Goal: Information Seeking & Learning: Check status

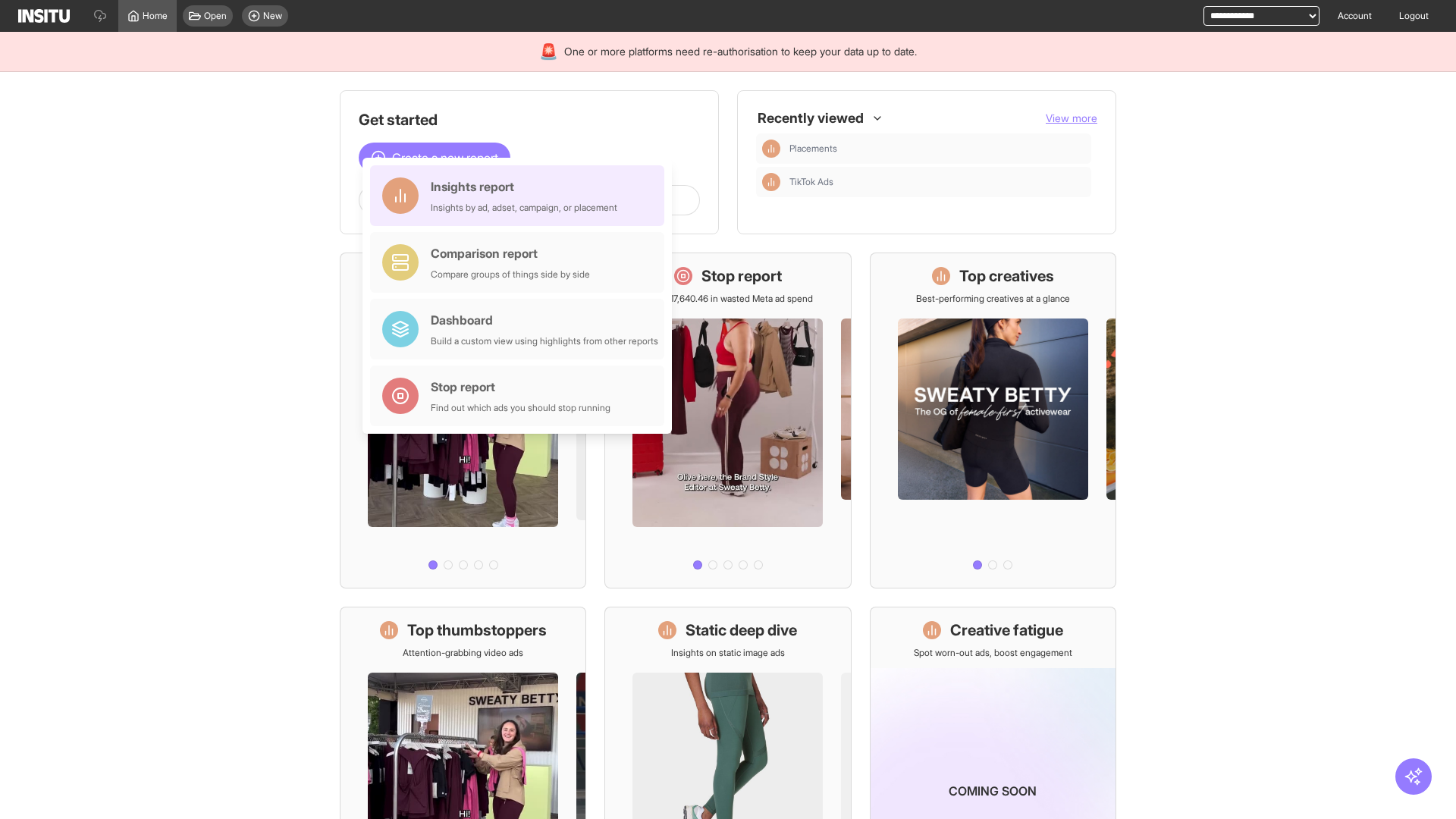
click at [521, 195] on div "Insights report Insights by ad, adset, campaign, or placement" at bounding box center [524, 195] width 187 height 36
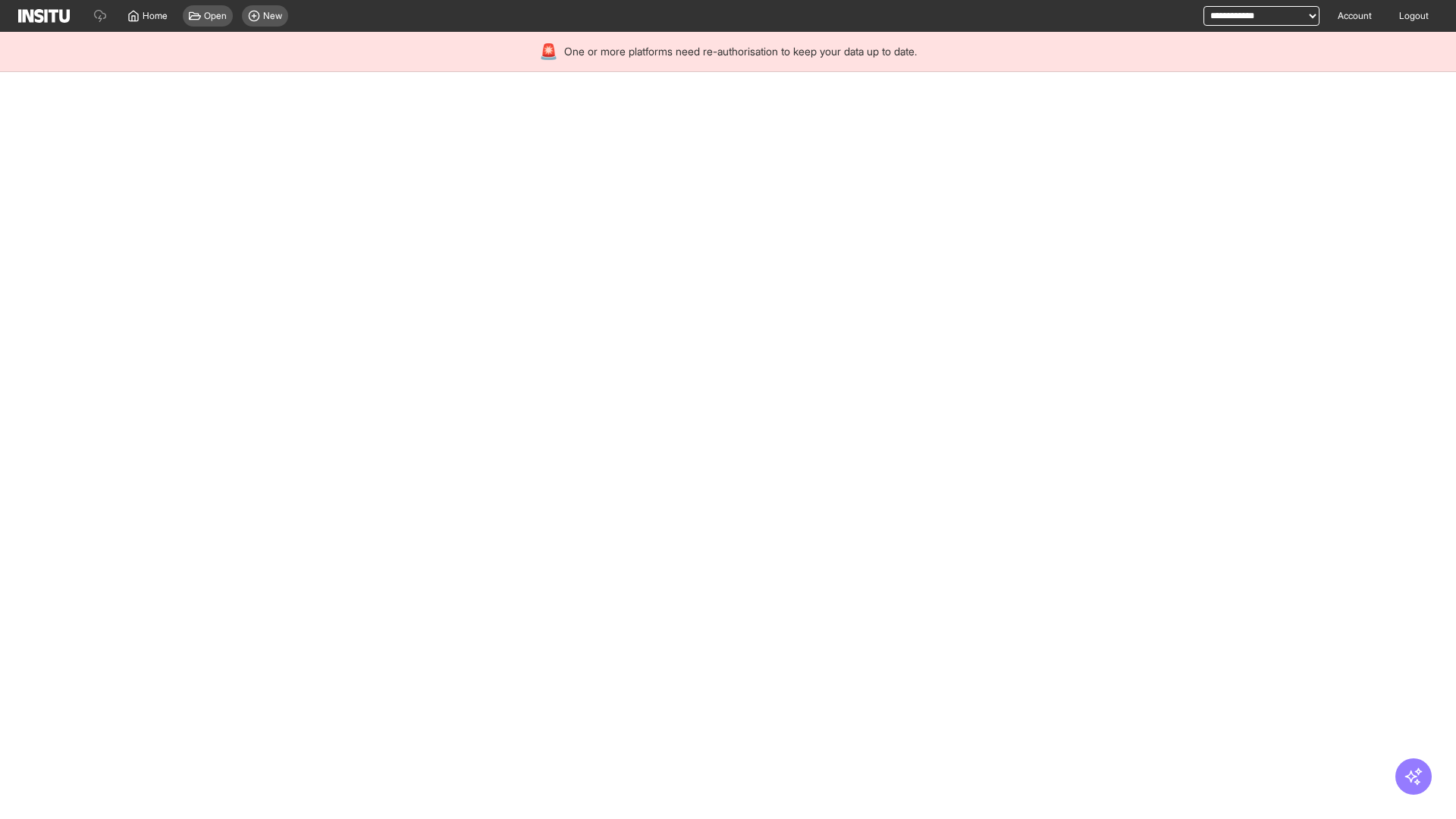
select select "**"
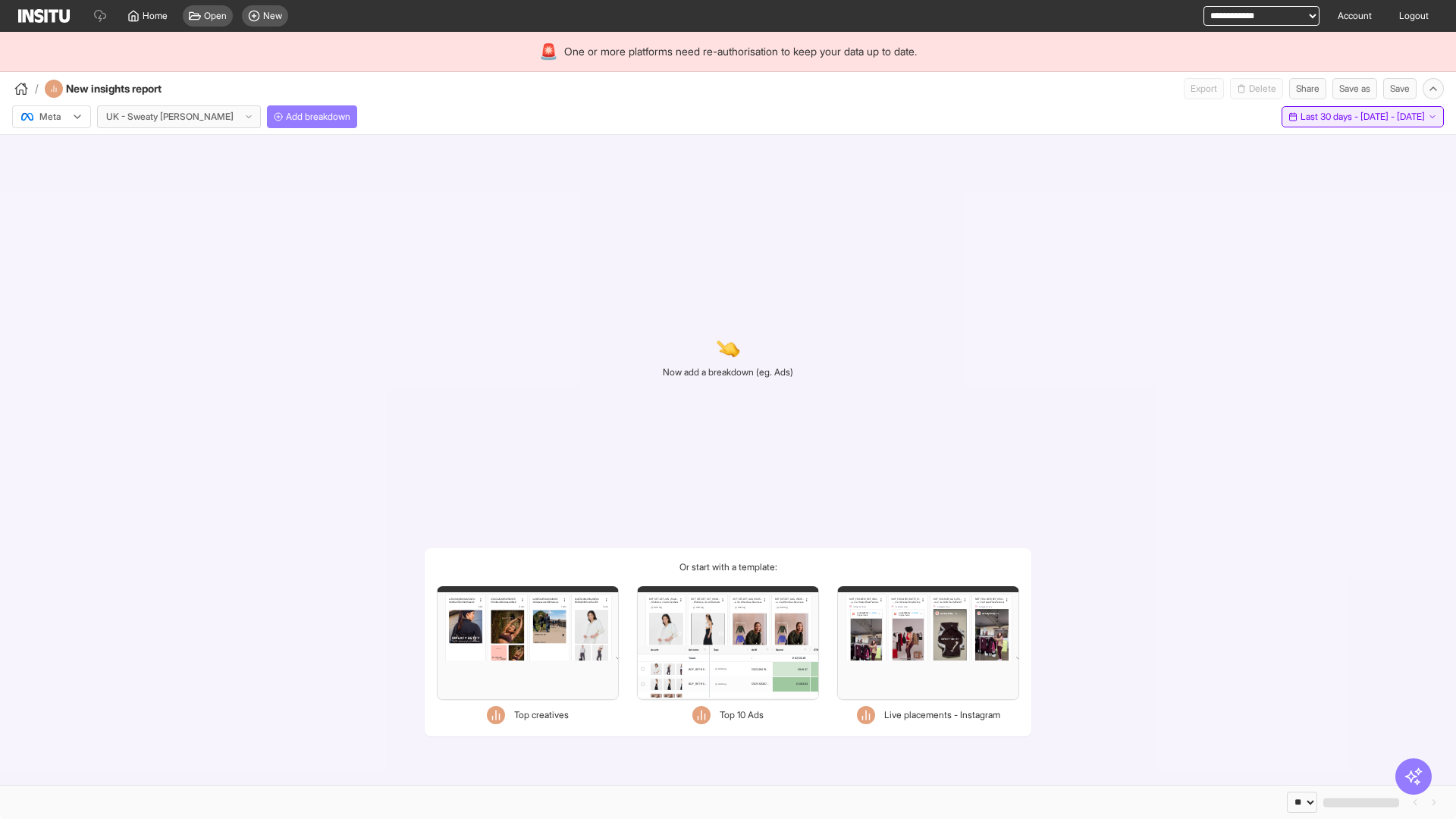
click at [1330, 117] on span "Last 30 days - [DATE] - [DATE]" at bounding box center [1363, 116] width 125 height 12
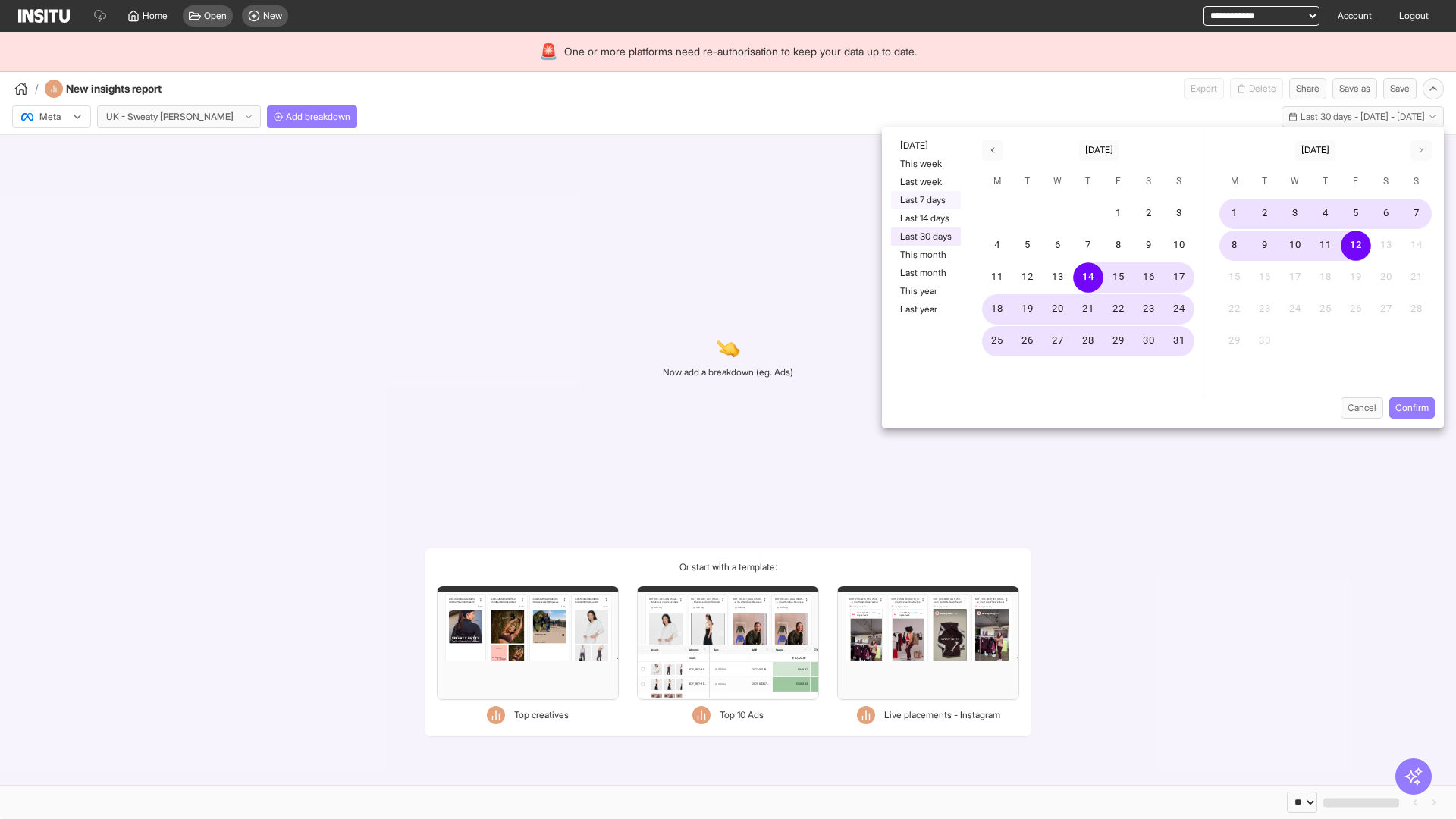
click at [925, 200] on button "Last 7 days" at bounding box center [926, 200] width 70 height 19
